Goal: Find contact information: Find contact information

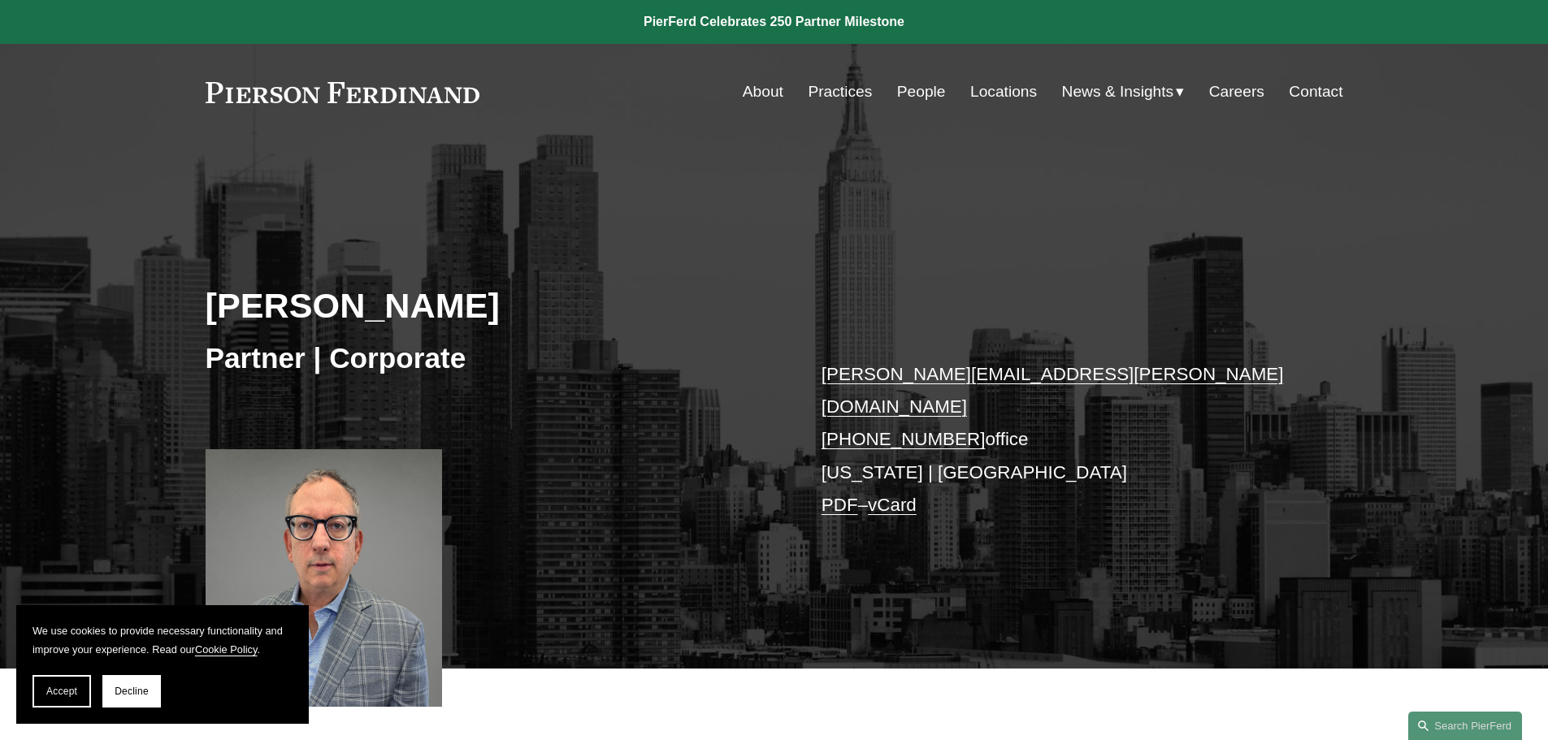
drag, startPoint x: 960, startPoint y: 409, endPoint x: 851, endPoint y: 410, distance: 109.7
click at [851, 410] on p "david.chidekel@pierferd.com +1.646.386.8369 office New York | Los Angeles PDF –…" at bounding box center [1058, 440] width 474 height 164
copy link "646.386.8369"
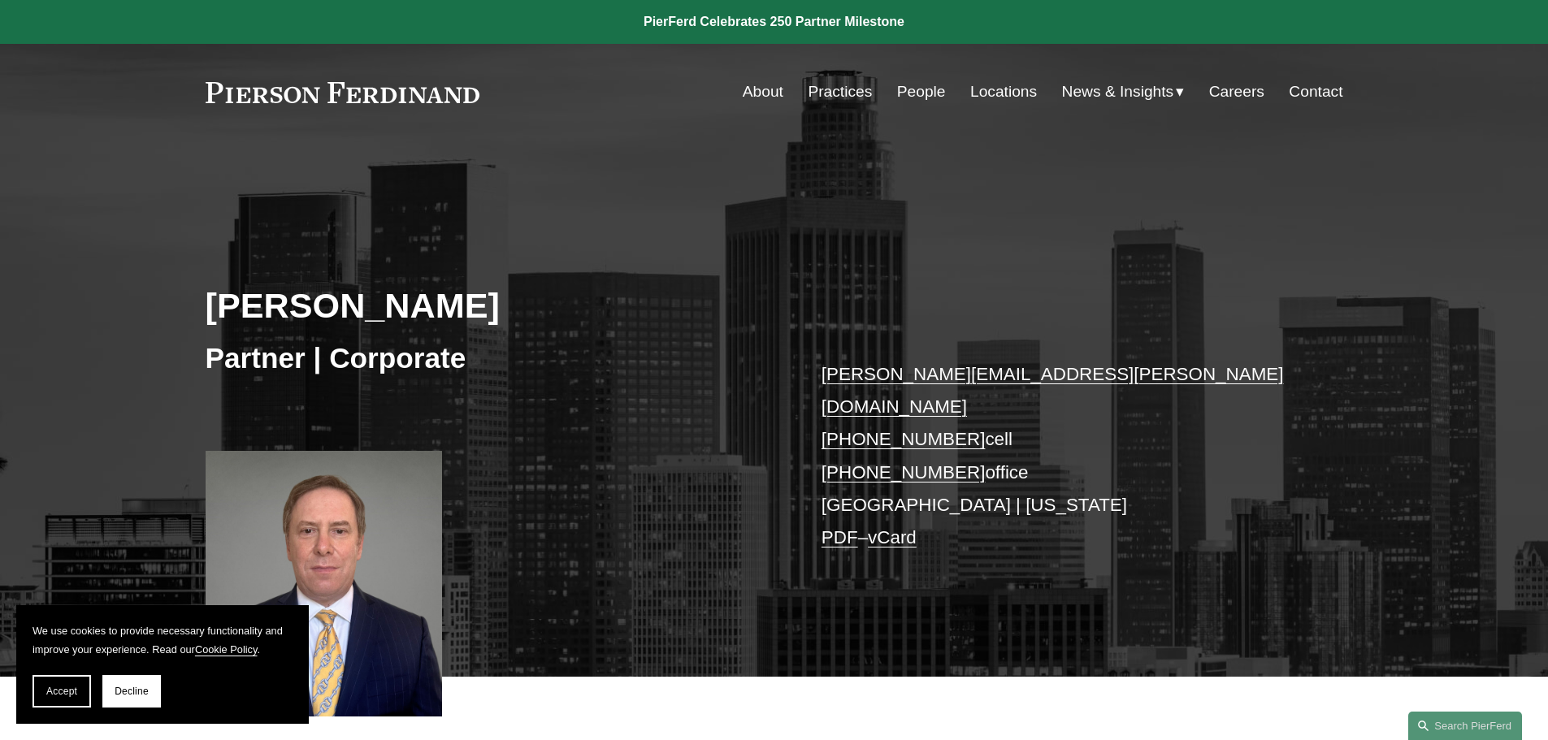
click at [1158, 314] on div "Steven C. Papkin Partner | Corporate steven.papkin@pierferd.com +1.310.415.6254…" at bounding box center [774, 432] width 1548 height 490
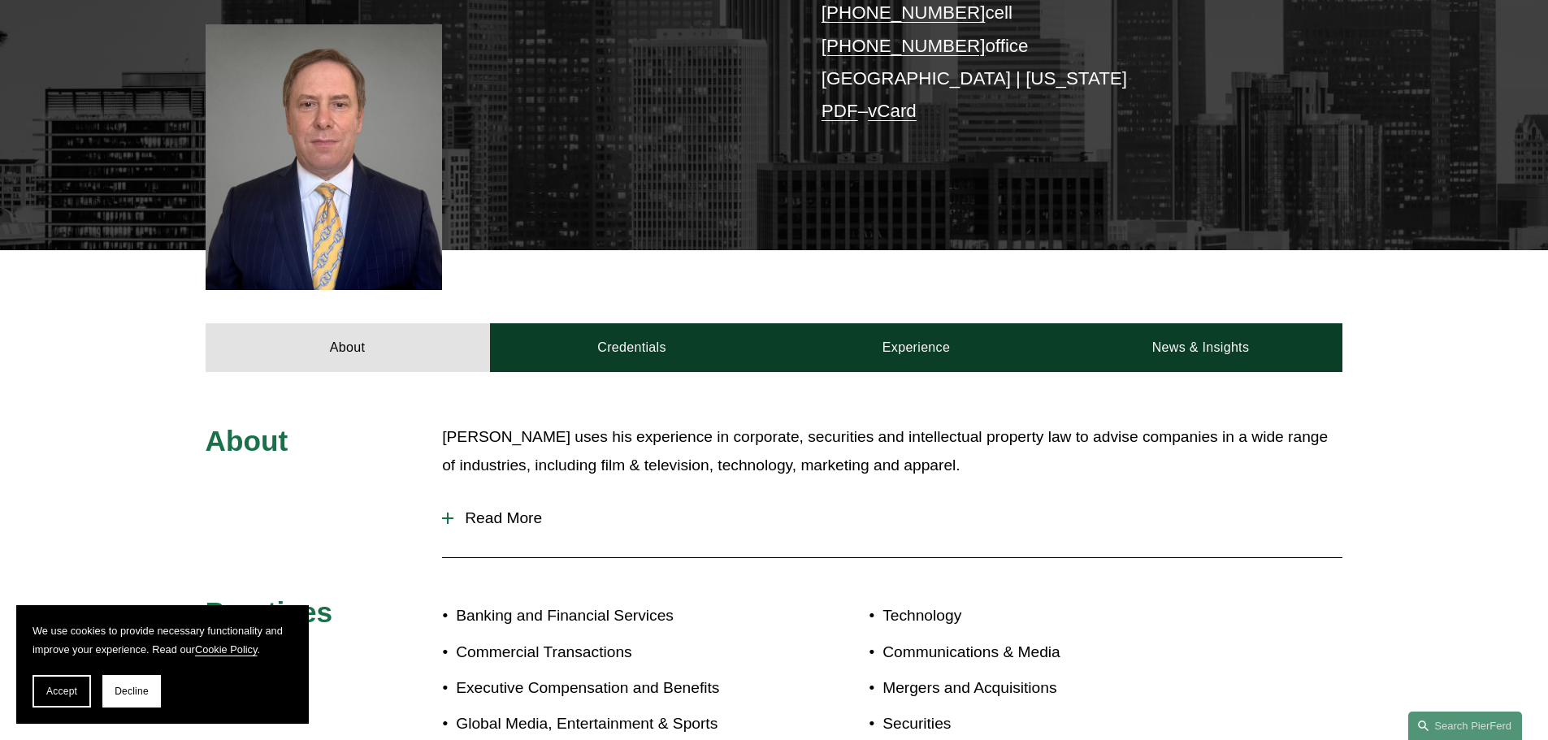
scroll to position [455, 0]
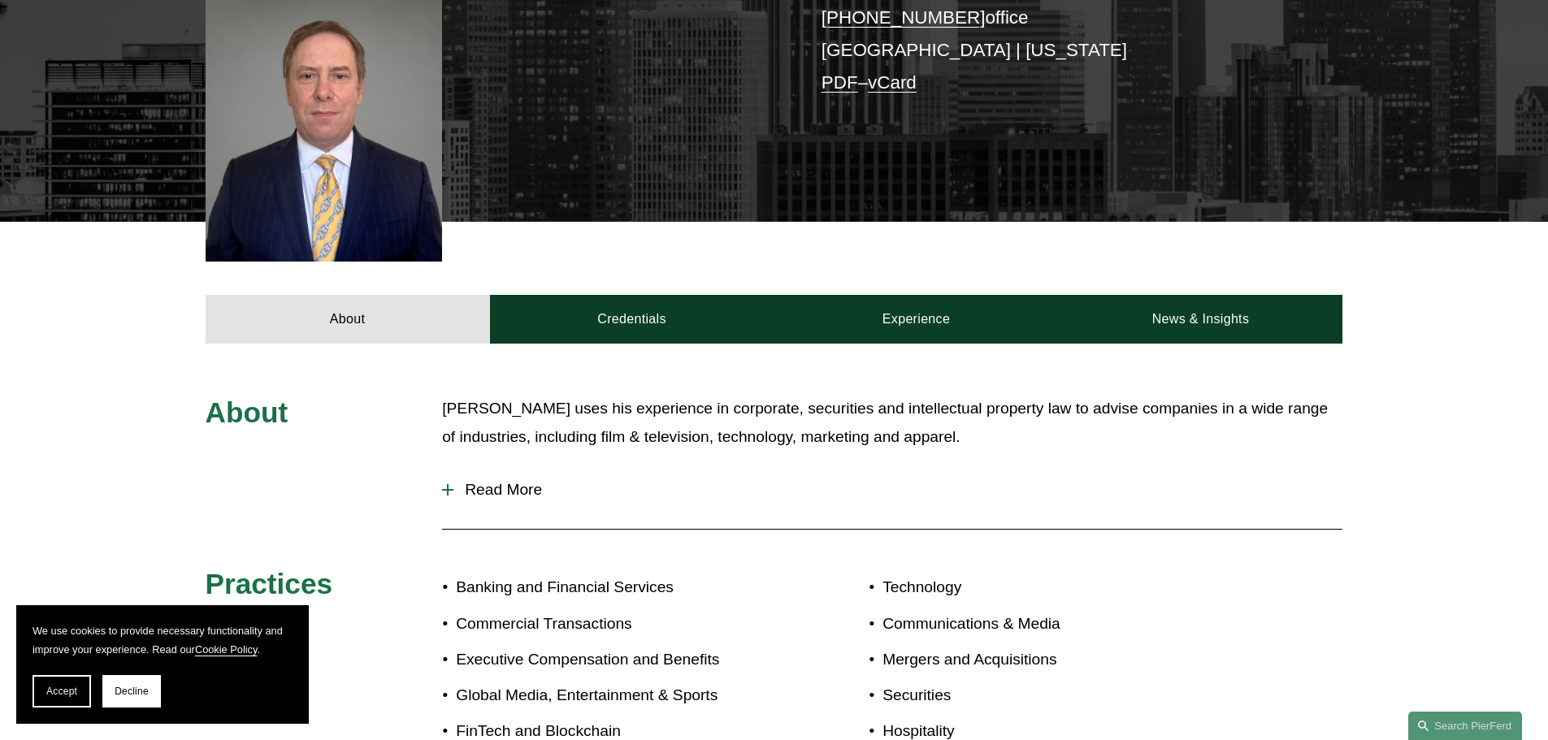
click at [476, 469] on button "Read More" at bounding box center [892, 490] width 900 height 42
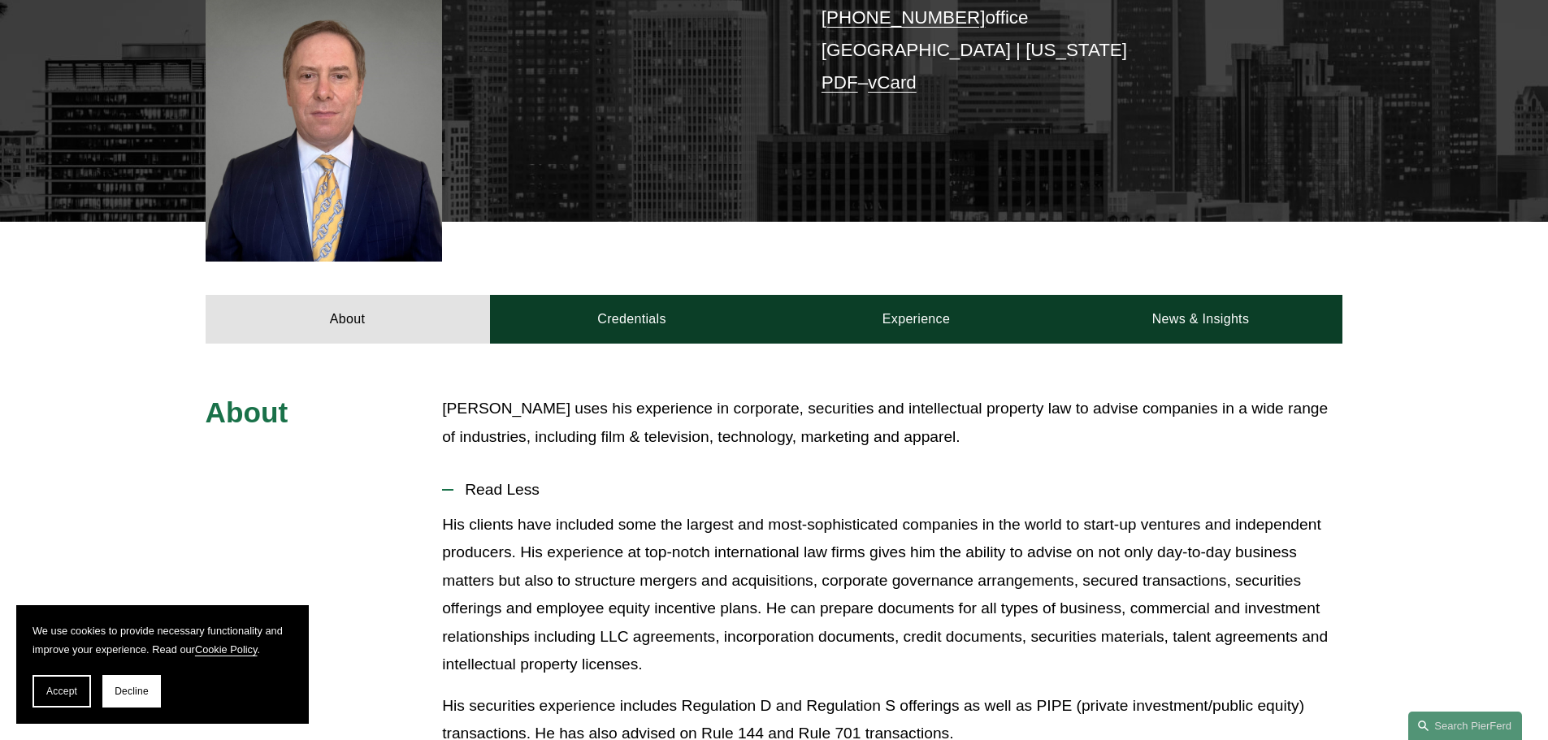
click at [710, 520] on p "His clients have included some the largest and most-sophisticated companies in …" at bounding box center [892, 595] width 900 height 168
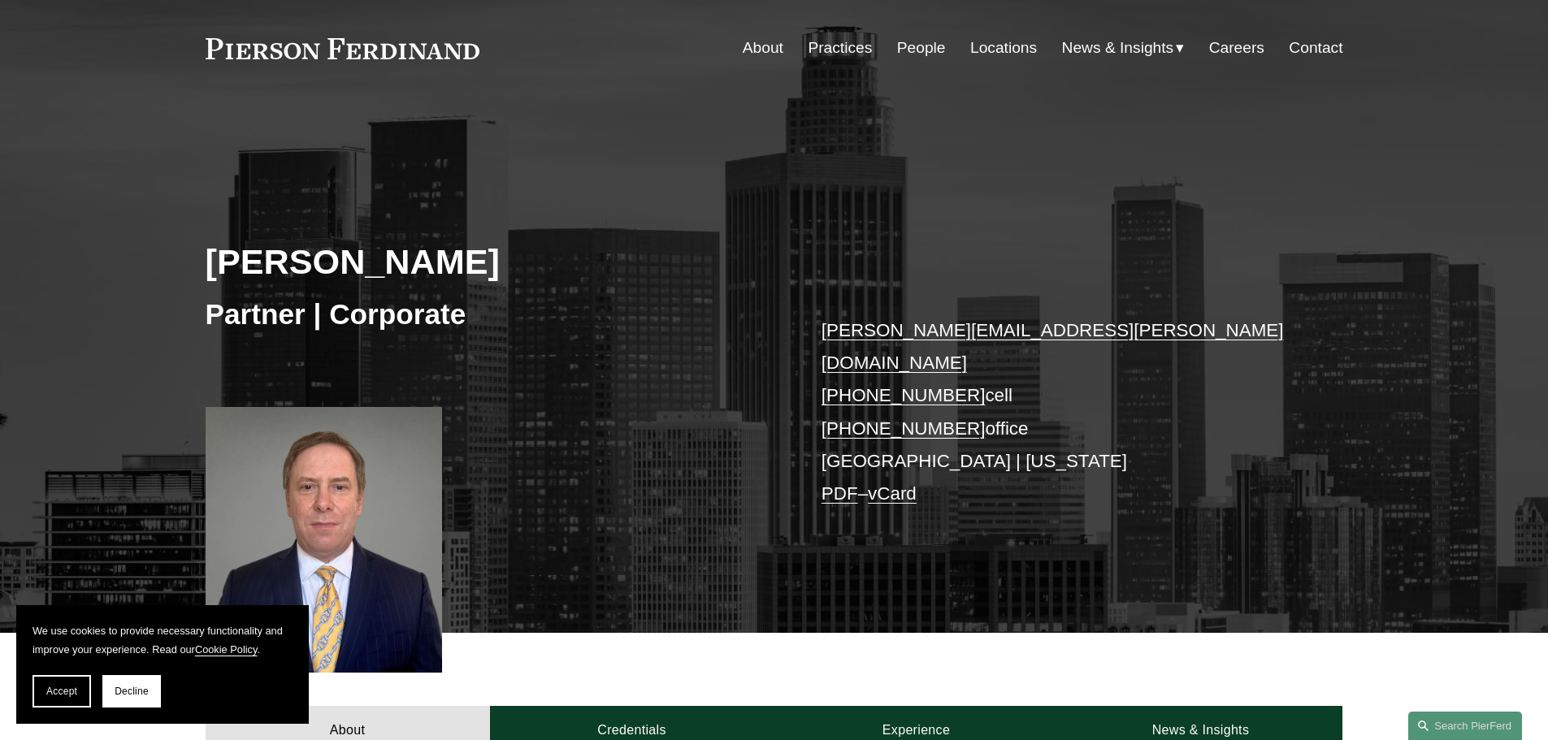
scroll to position [0, 0]
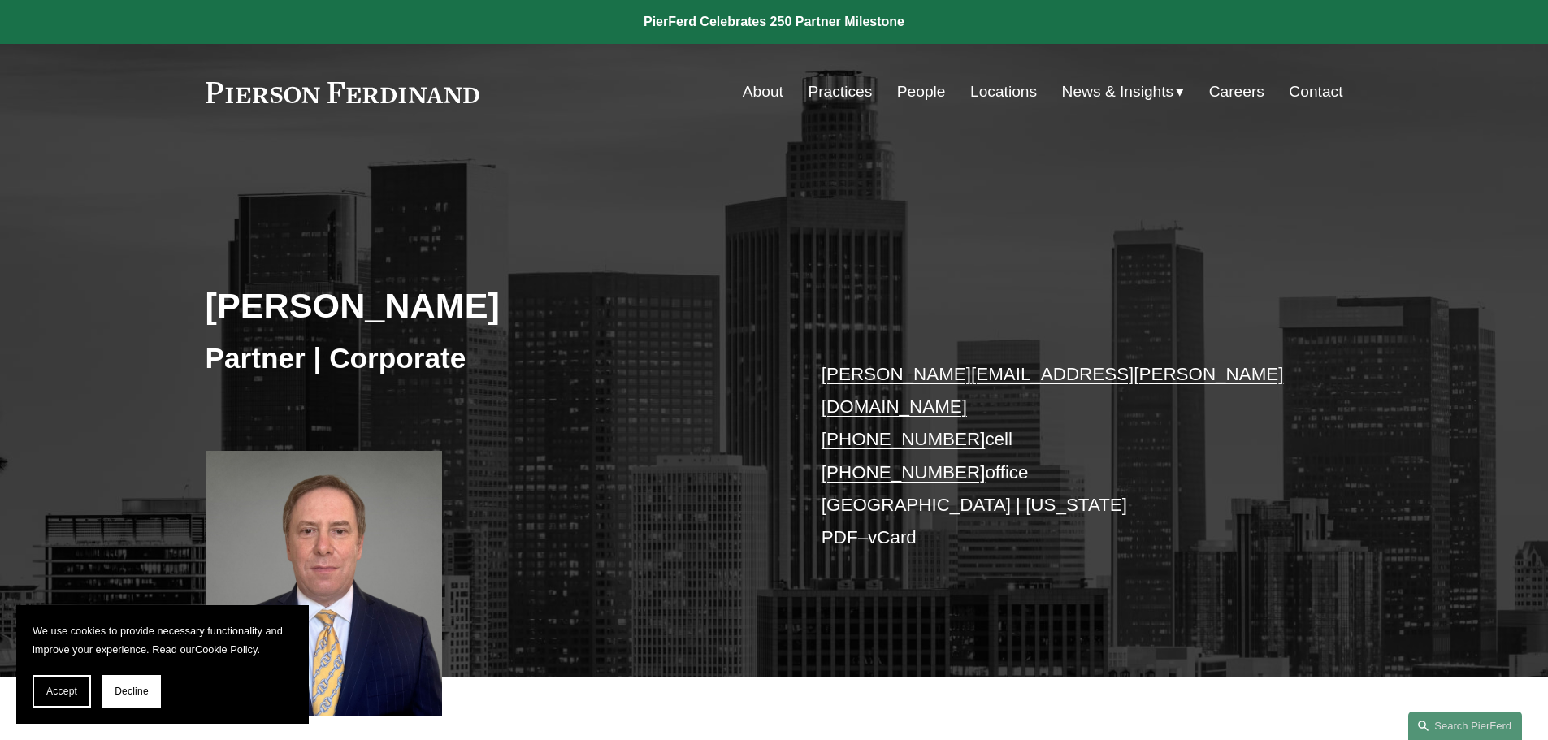
click at [909, 93] on link "People" at bounding box center [921, 91] width 49 height 31
click at [686, 479] on div "Steven C. Papkin Partner | Corporate steven.papkin@pierferd.com +1.310.415.6254…" at bounding box center [774, 432] width 1548 height 490
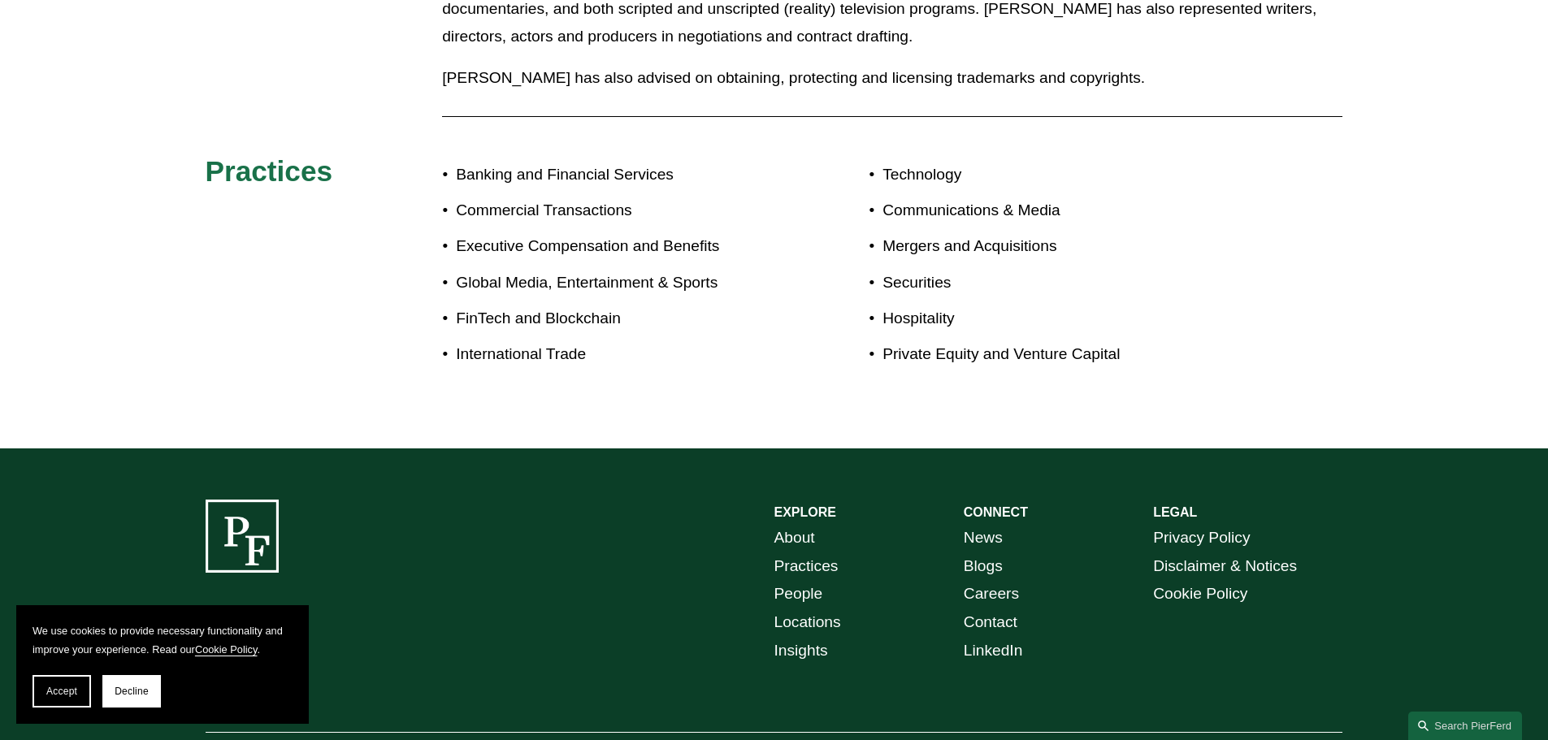
scroll to position [1333, 0]
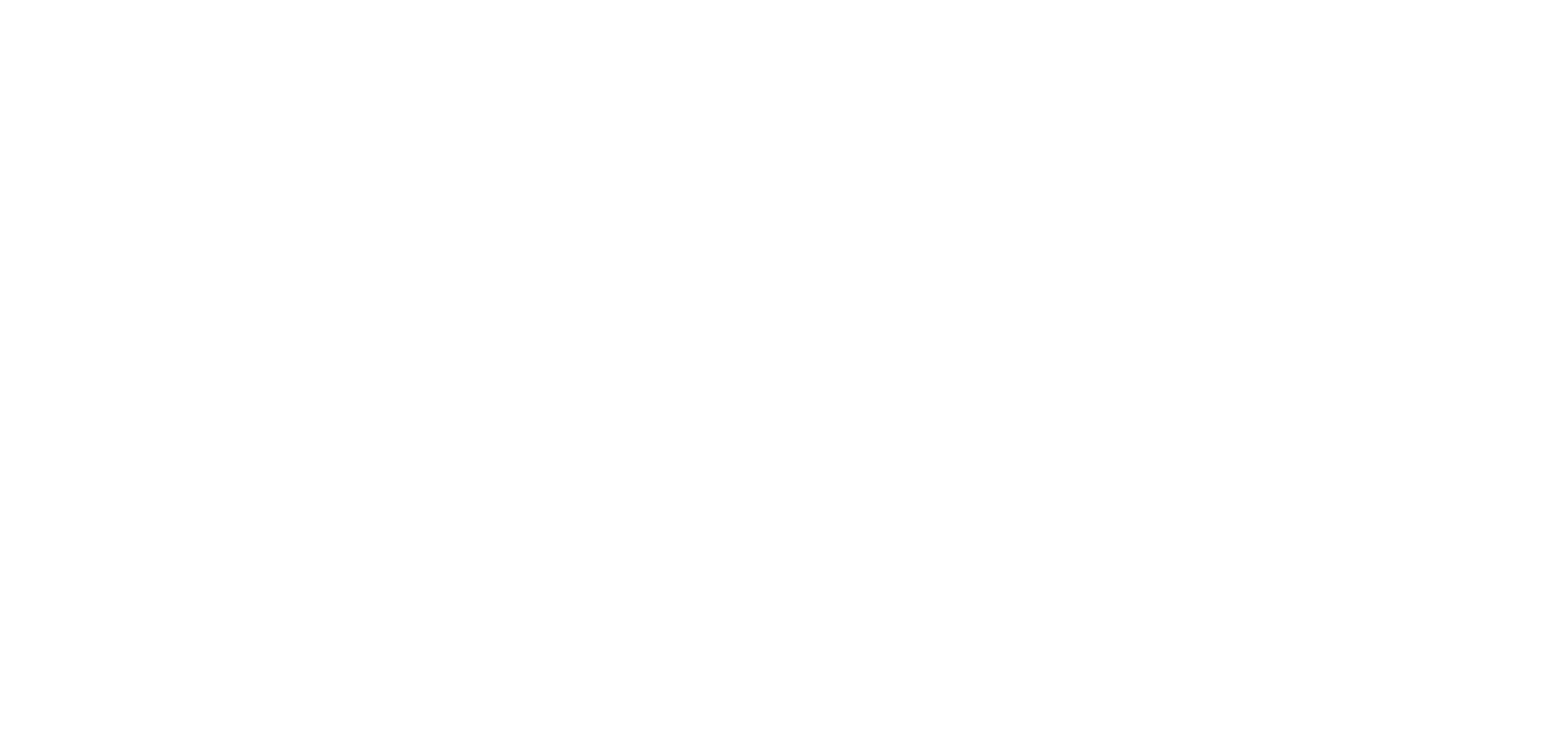
click at [0, 249] on div "PEOPLE Our Greatest Asset" at bounding box center [0, 358] width 0 height 435
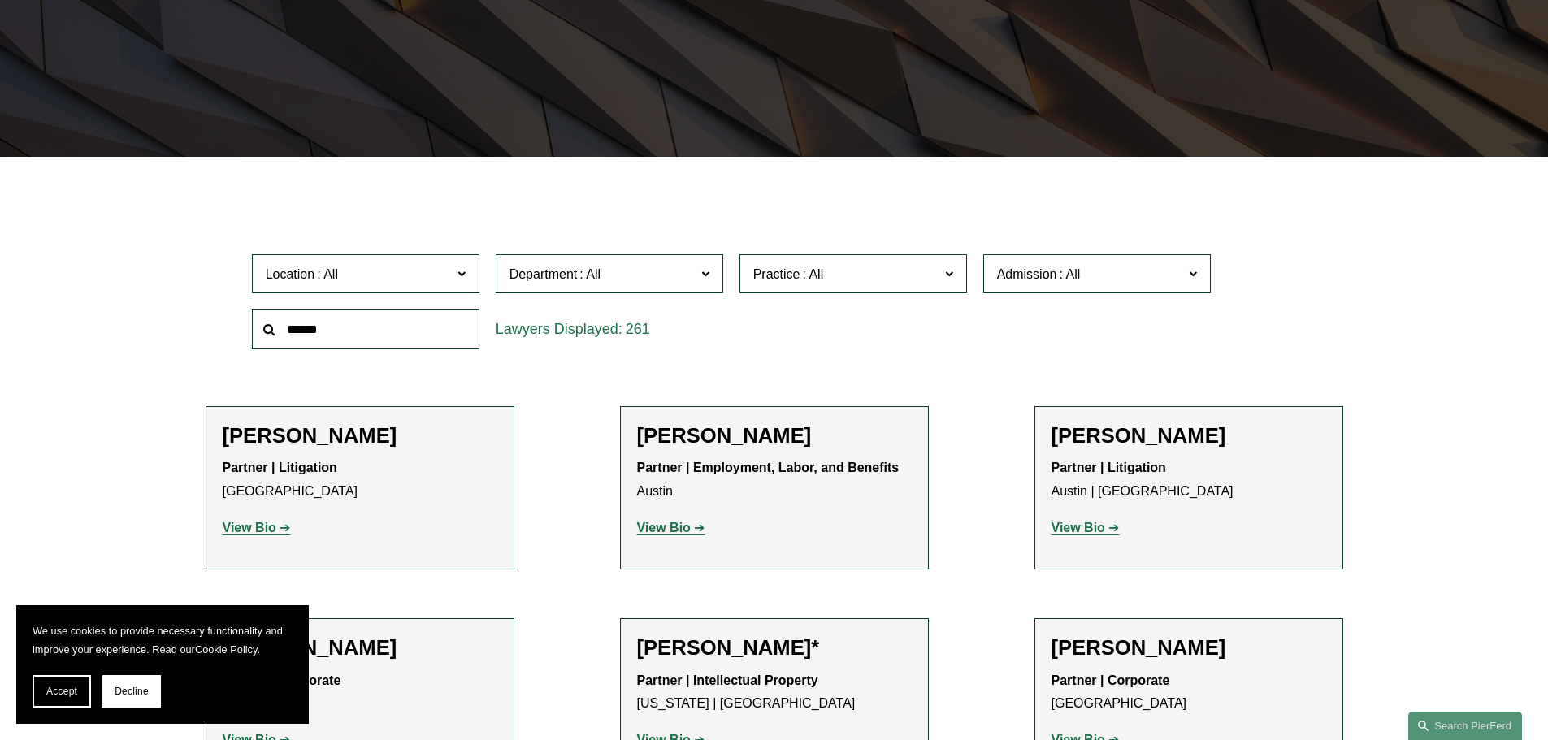
scroll to position [390, 0]
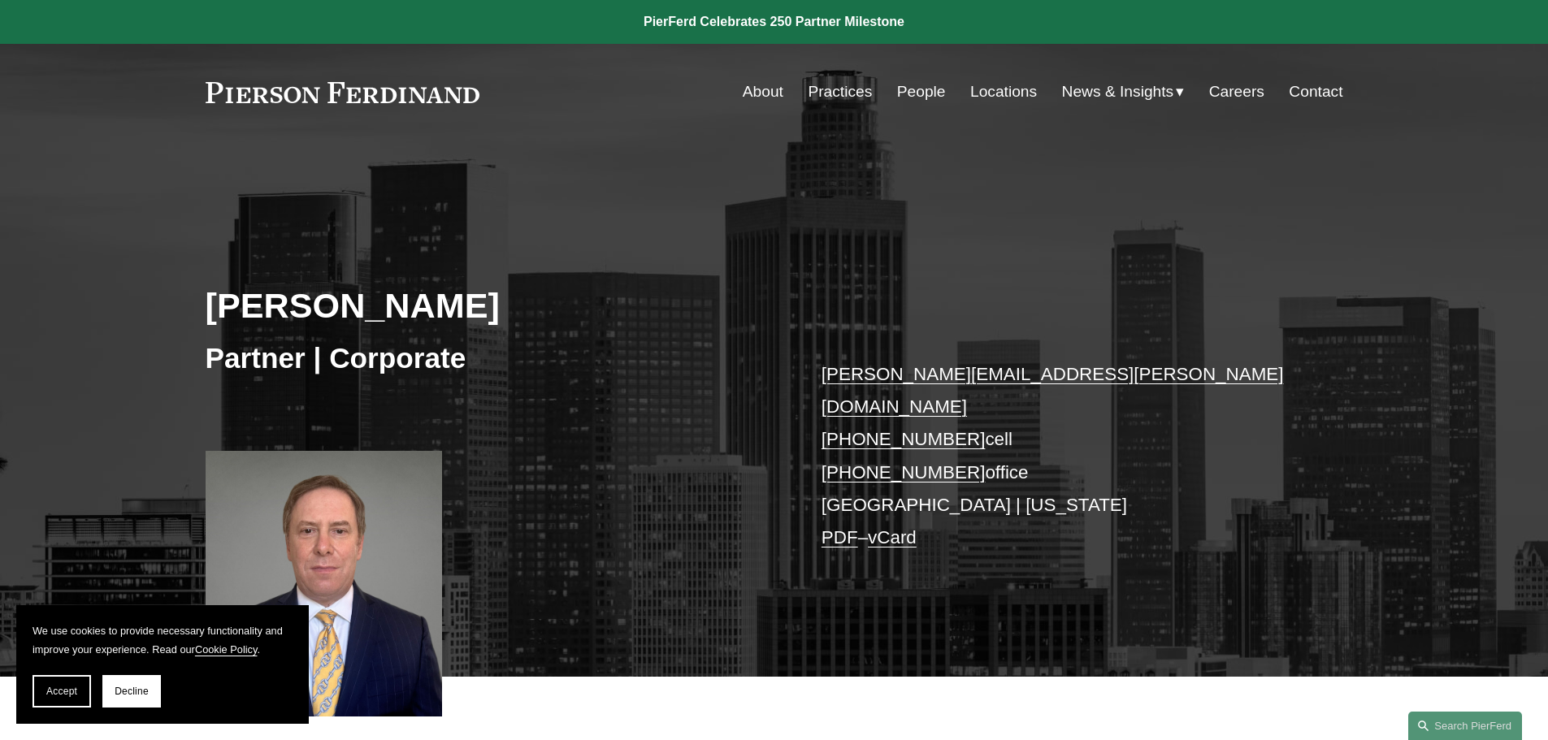
click at [958, 429] on link "+1.310.415.6254" at bounding box center [903, 439] width 164 height 20
drag, startPoint x: 960, startPoint y: 401, endPoint x: 848, endPoint y: 400, distance: 111.3
click at [848, 400] on p "steven.papkin@pierferd.com +1.310.415.6254 cell +1.323.591.9635 office Los Ange…" at bounding box center [1058, 456] width 474 height 197
copy link "310.415.6254"
click at [1102, 322] on div "Steven C. Papkin Partner | Corporate steven.papkin@pierferd.com +1.310.415.6254…" at bounding box center [774, 432] width 1548 height 490
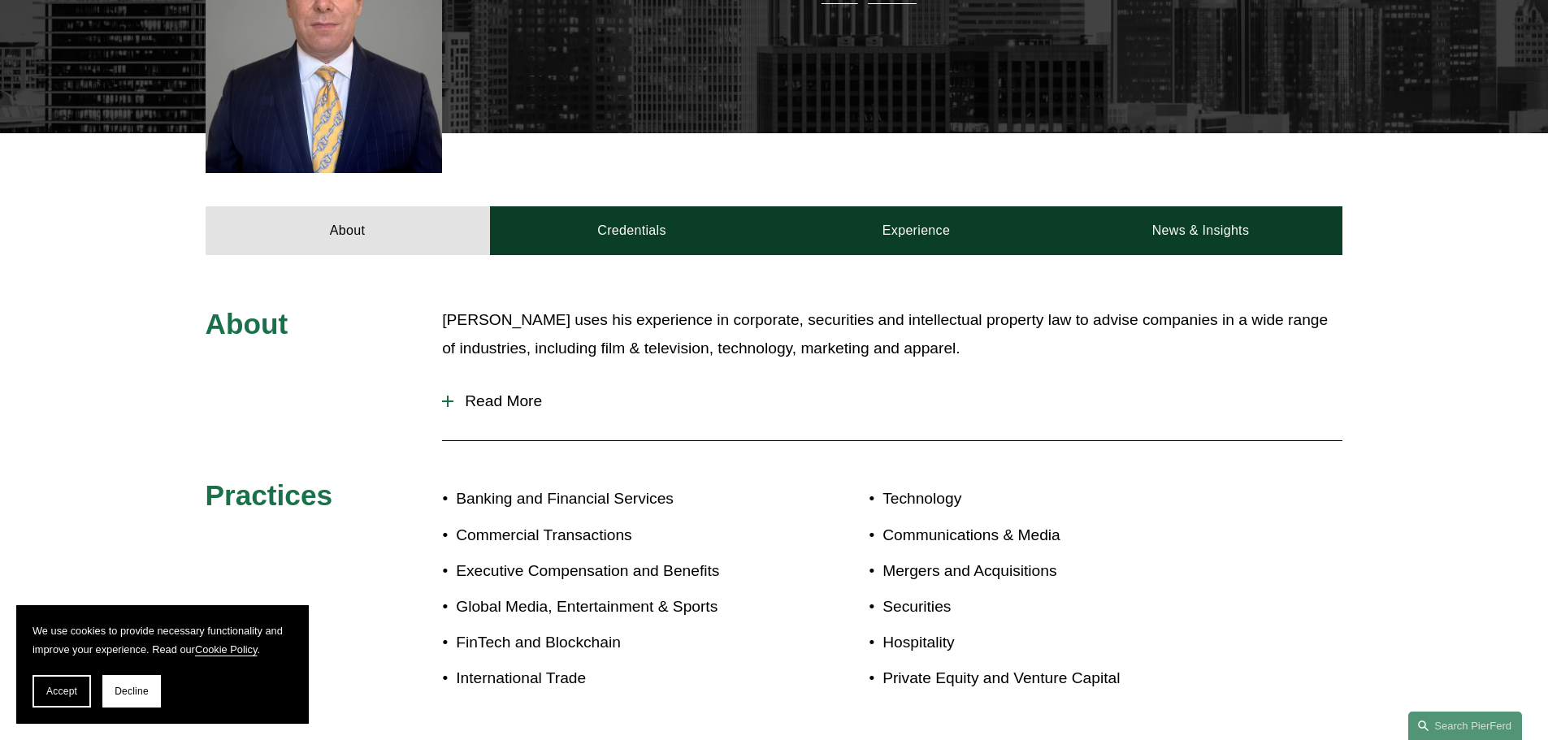
scroll to position [553, 0]
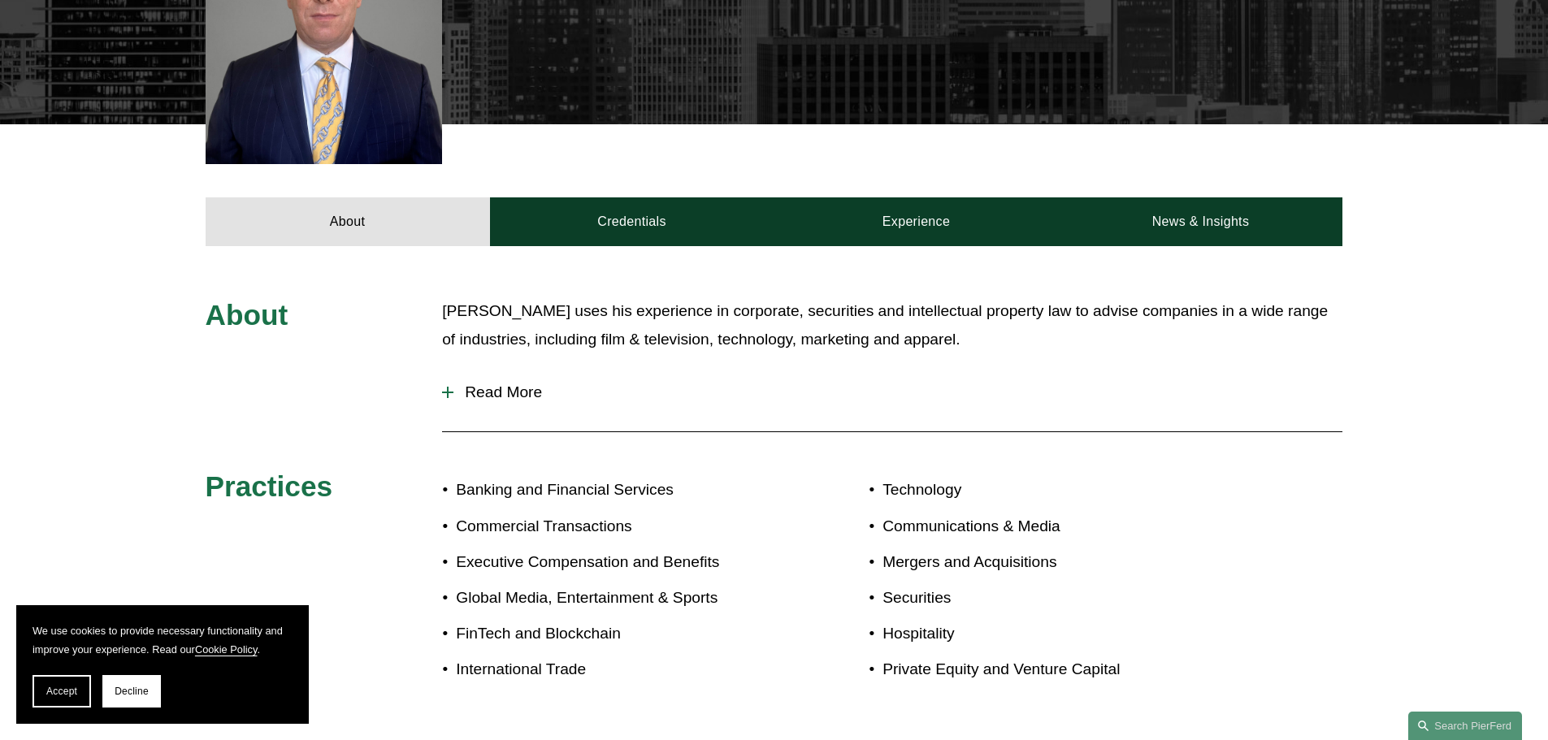
click at [448, 387] on div at bounding box center [448, 392] width 2 height 11
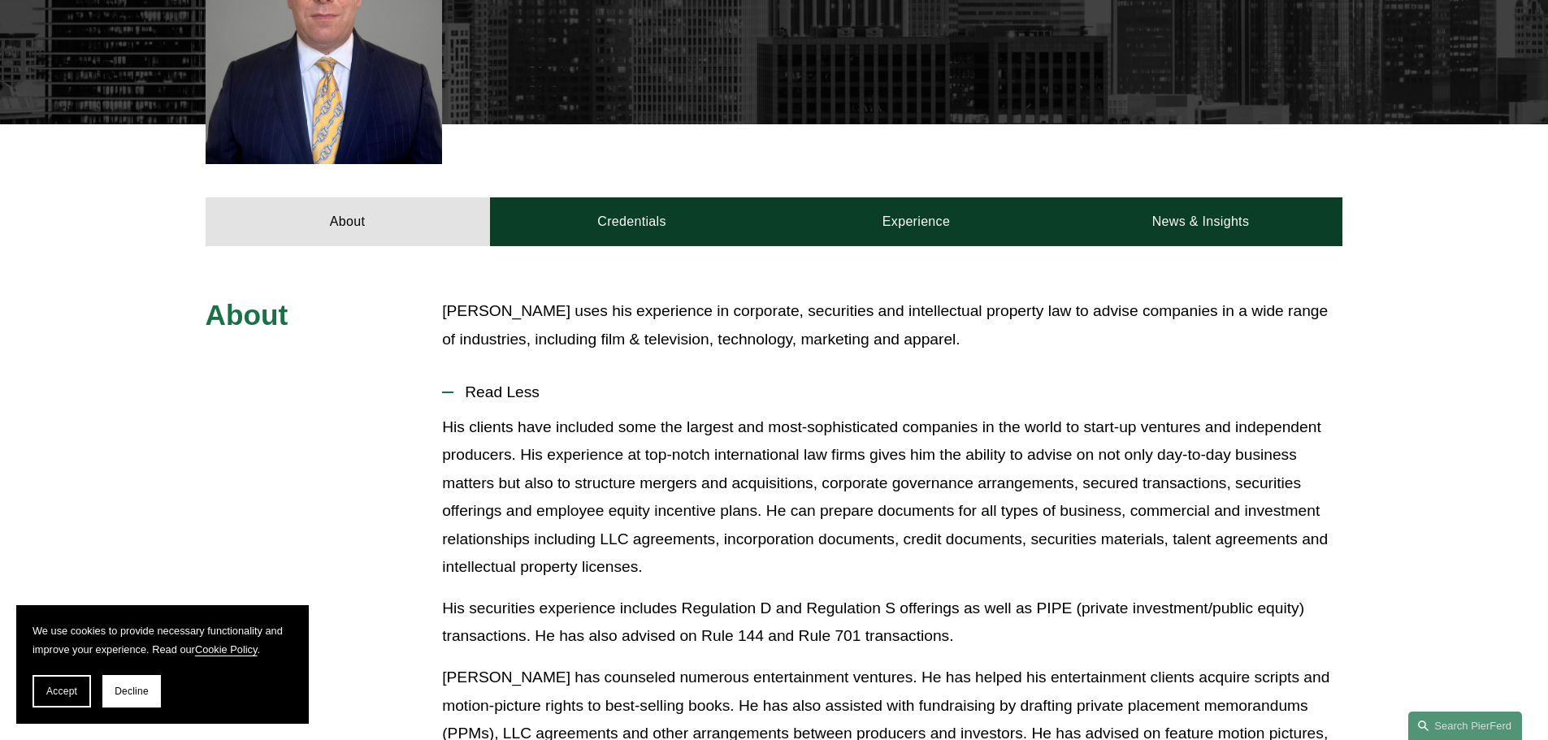
click at [732, 324] on p "Mr. Papkin uses his experience in corporate, securities and intellectual proper…" at bounding box center [892, 325] width 900 height 56
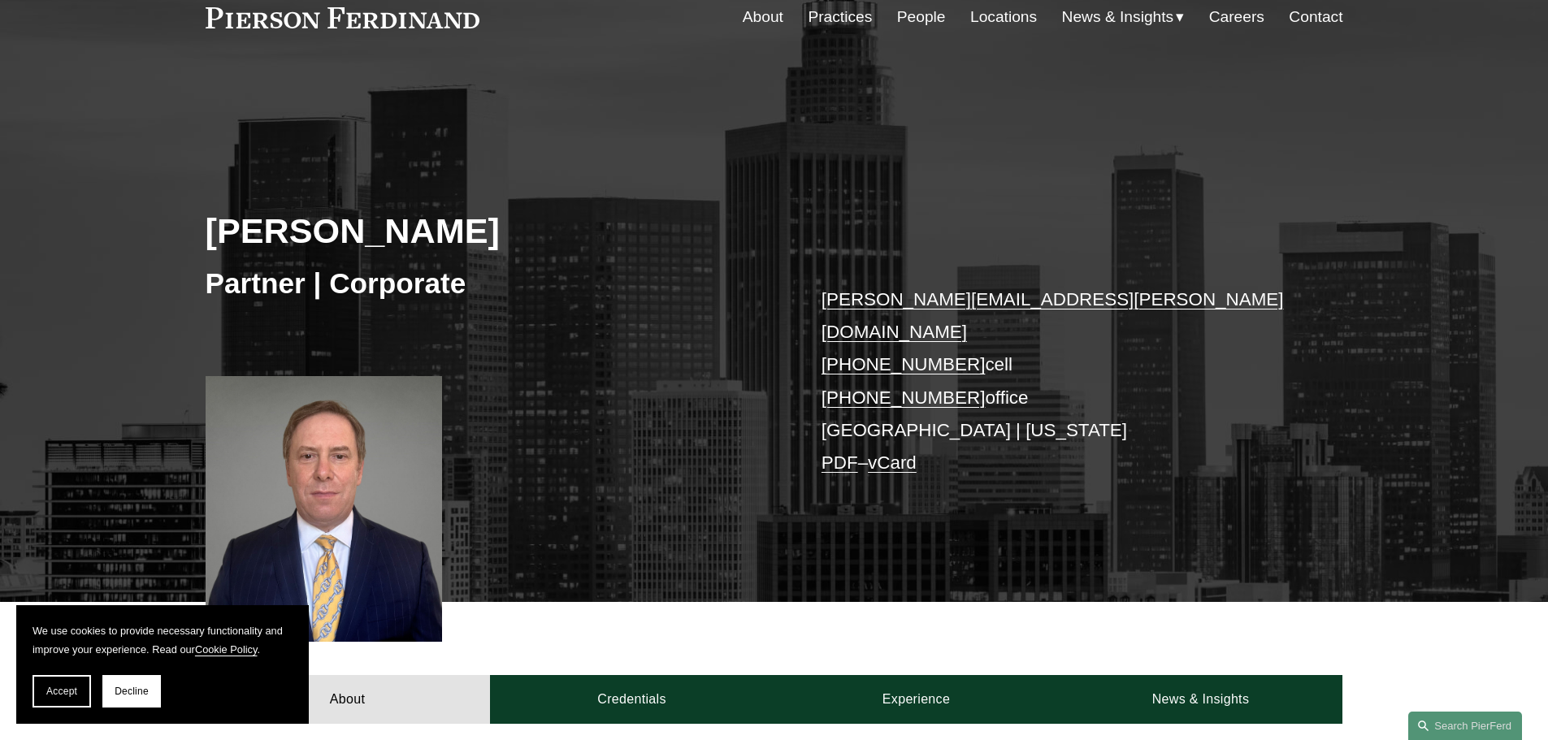
scroll to position [65, 0]
